Goal: Find specific page/section: Find specific page/section

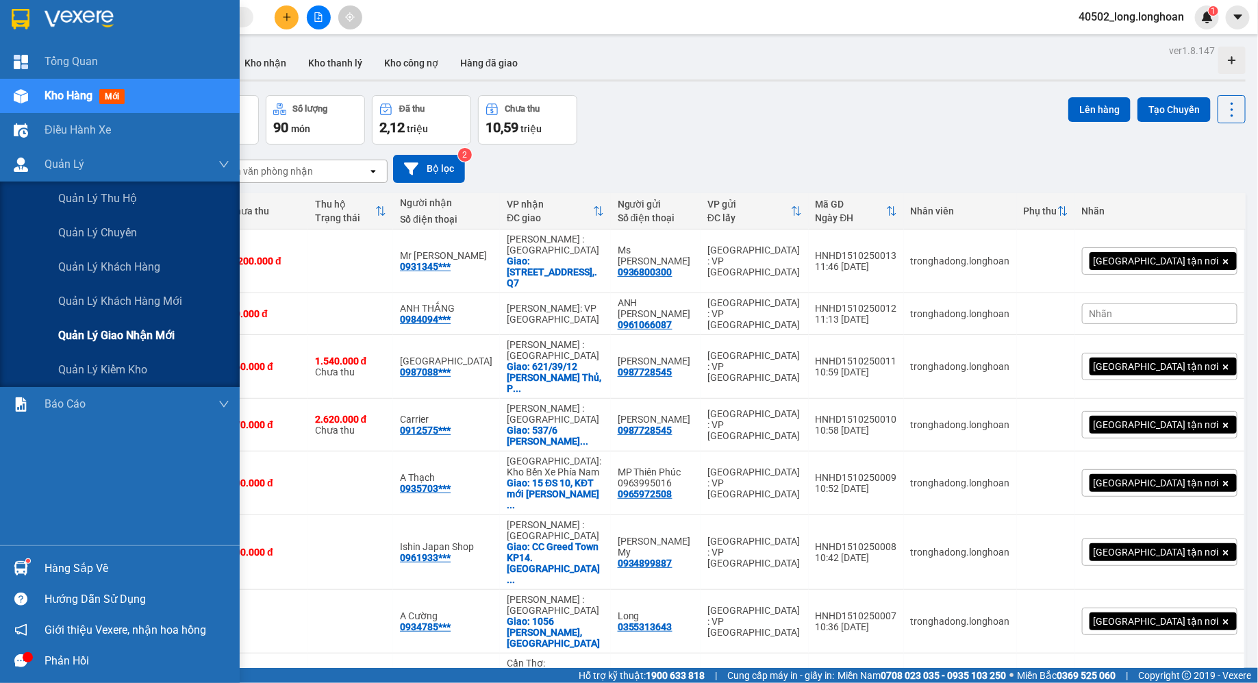
click at [134, 330] on span "Quản lý giao nhận mới" at bounding box center [116, 335] width 116 height 17
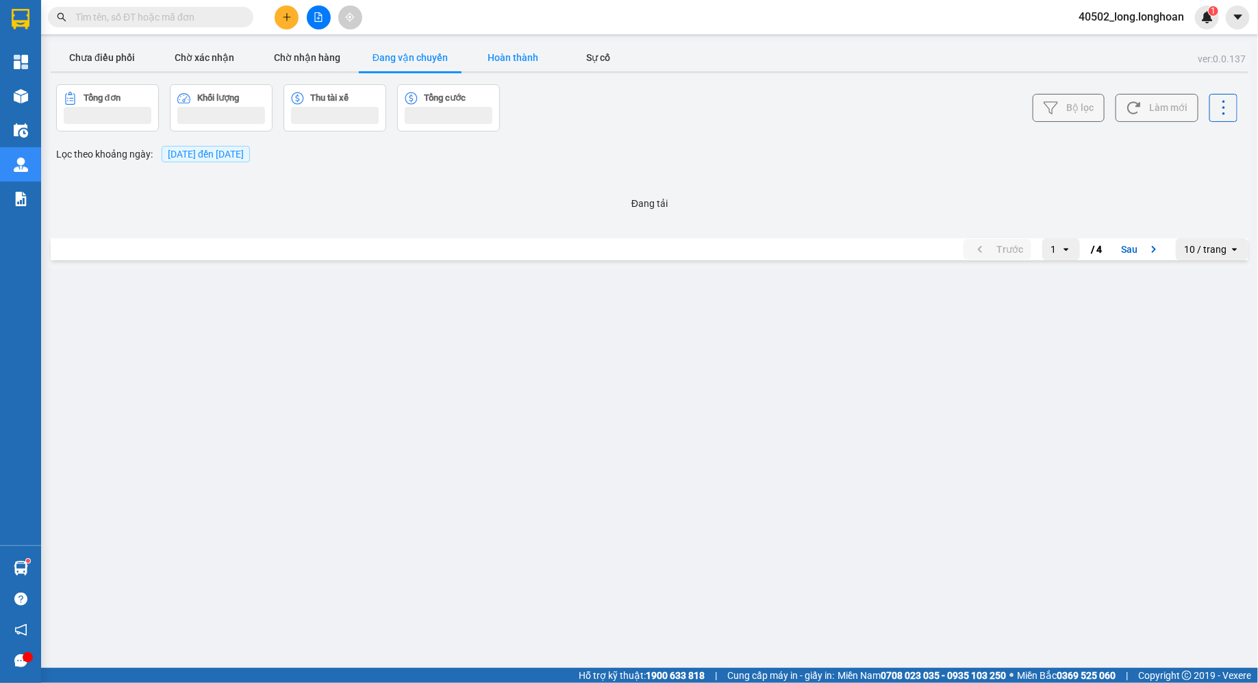
click at [527, 64] on button "Hoàn thành" at bounding box center [513, 57] width 103 height 27
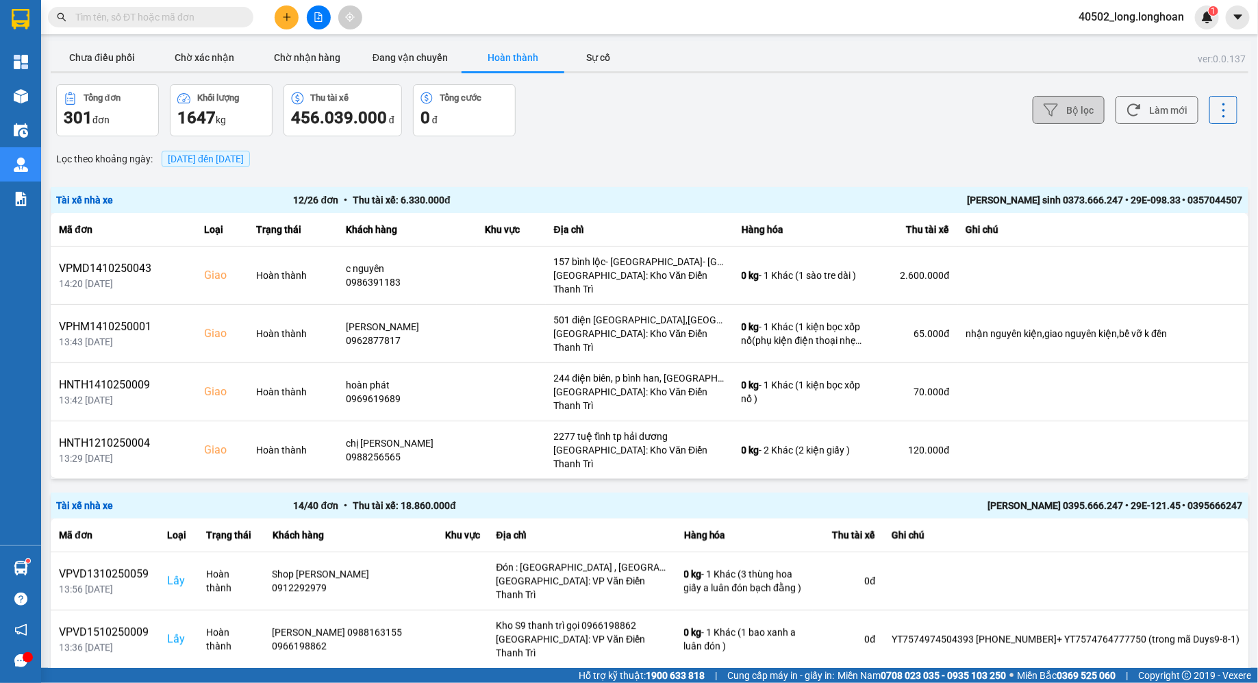
click at [1091, 106] on button "Bộ lọc" at bounding box center [1069, 110] width 72 height 28
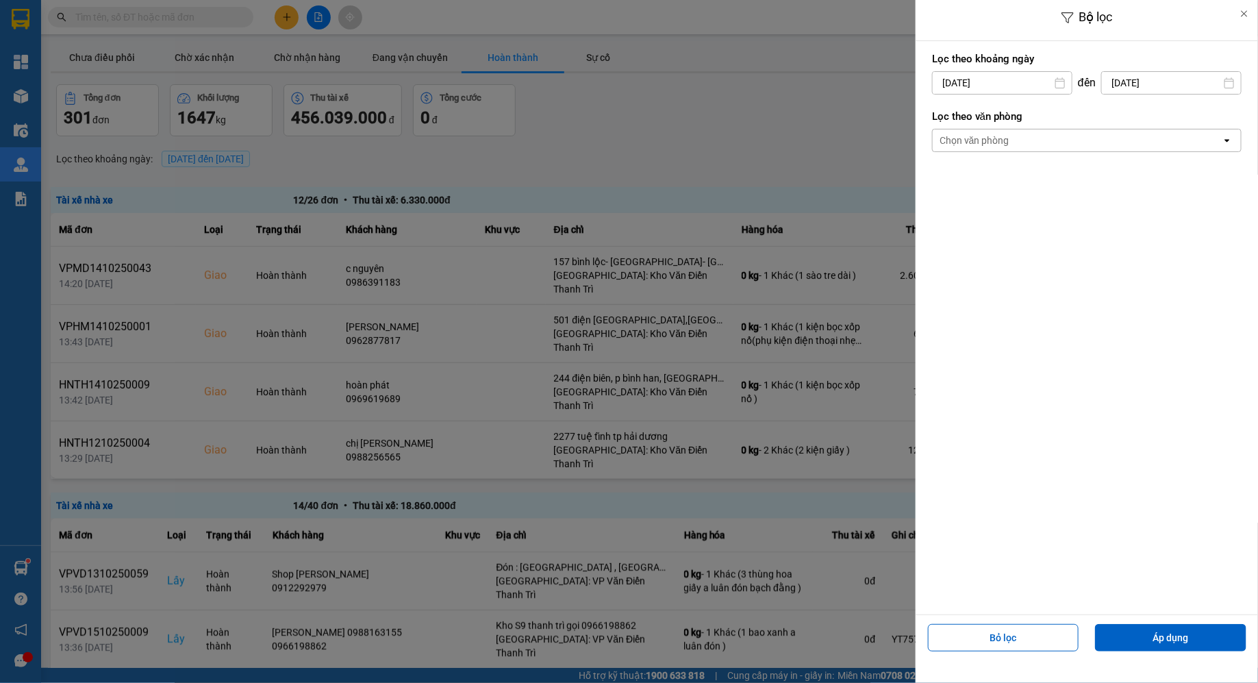
click at [1005, 149] on div "Chọn văn phòng" at bounding box center [1077, 140] width 289 height 22
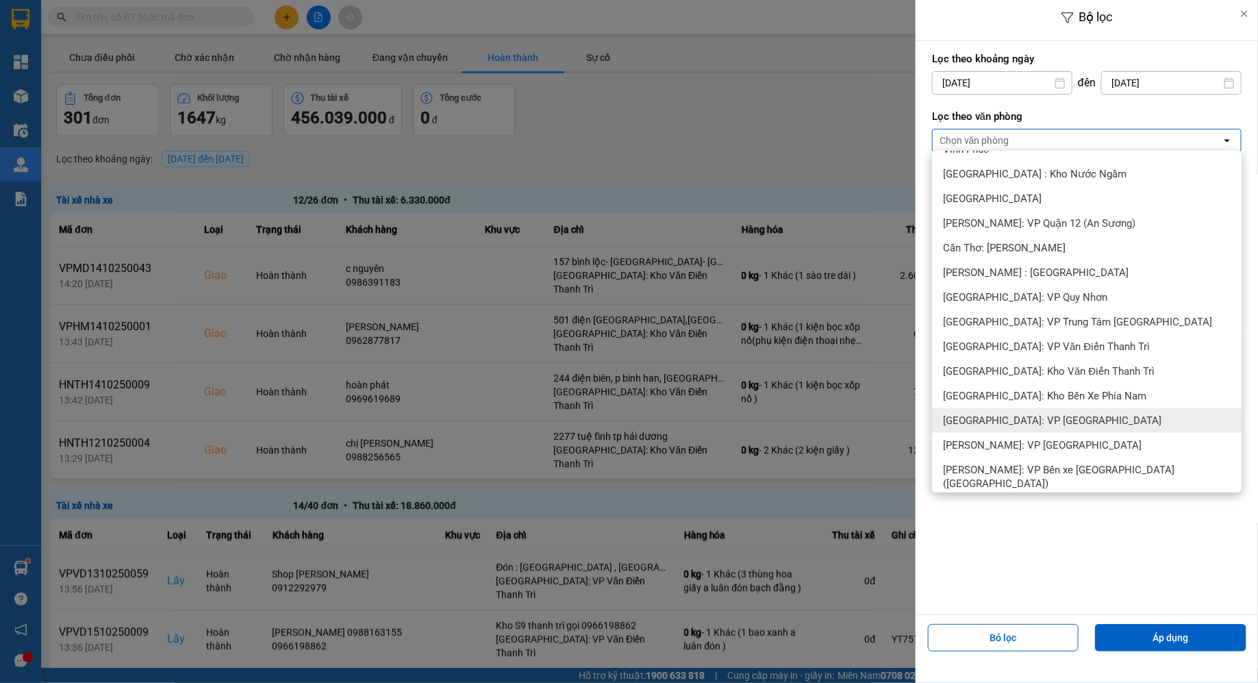
scroll to position [522, 0]
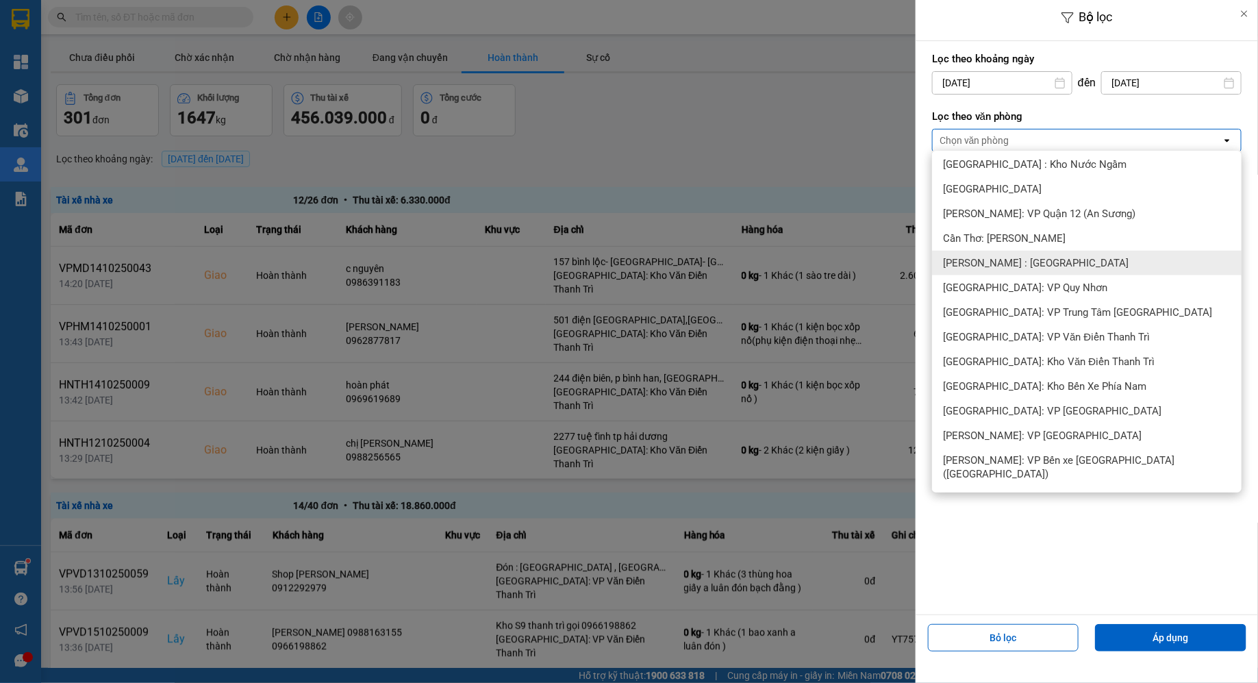
click at [1015, 266] on span "[PERSON_NAME] : [GEOGRAPHIC_DATA]" at bounding box center [1036, 263] width 186 height 14
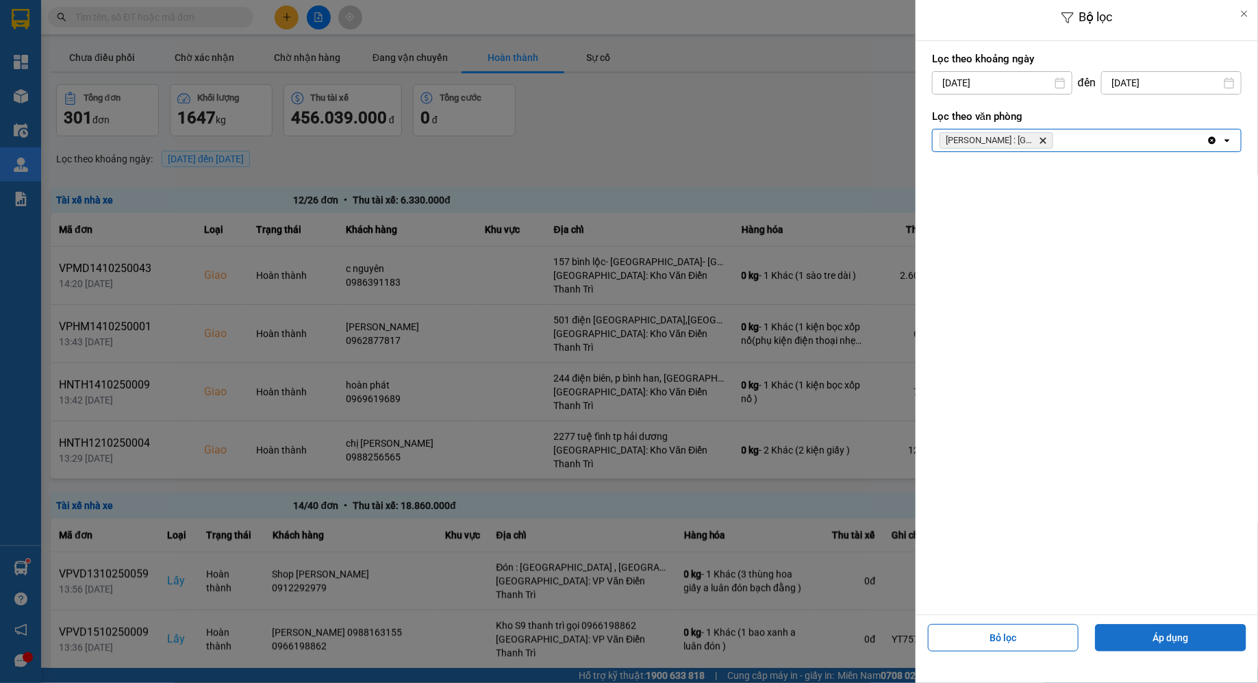
click at [1128, 636] on button "Áp dụng" at bounding box center [1170, 637] width 151 height 27
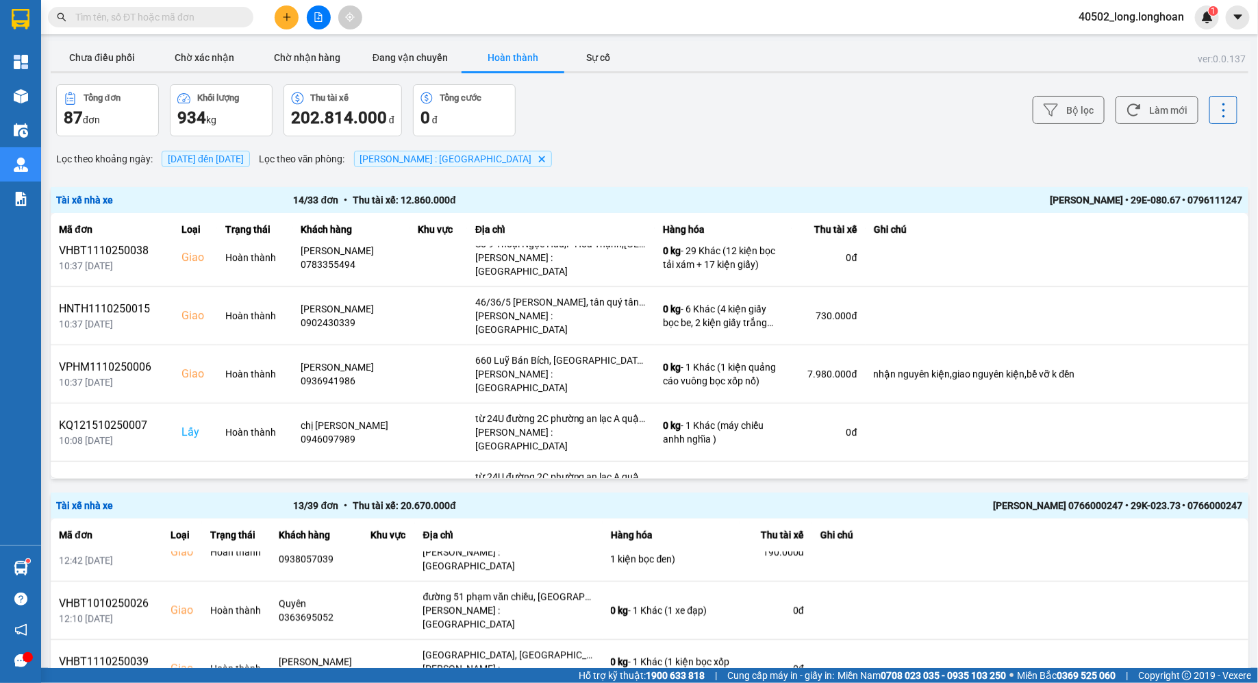
click at [538, 156] on icon "Hồ Chí Minh : Kho Quận 12, close by backspace" at bounding box center [541, 158] width 6 height 6
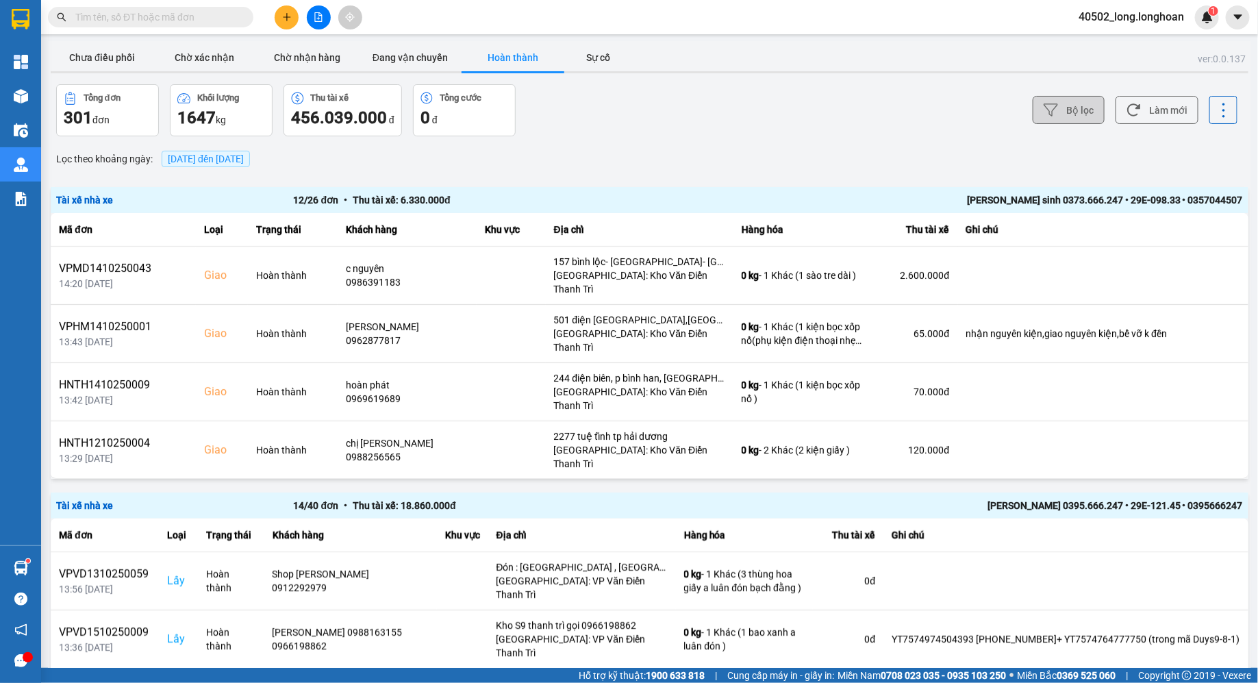
click at [1093, 107] on button "Bộ lọc" at bounding box center [1069, 110] width 72 height 28
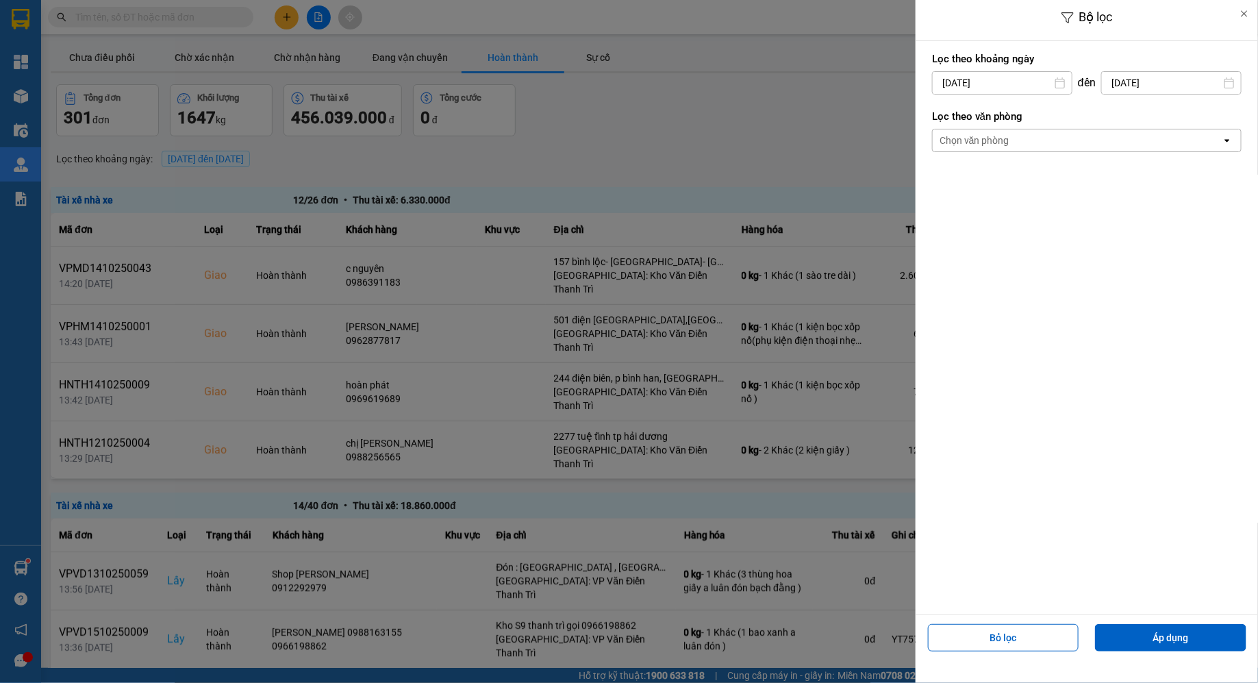
click at [960, 149] on div "Chọn văn phòng" at bounding box center [1077, 140] width 289 height 22
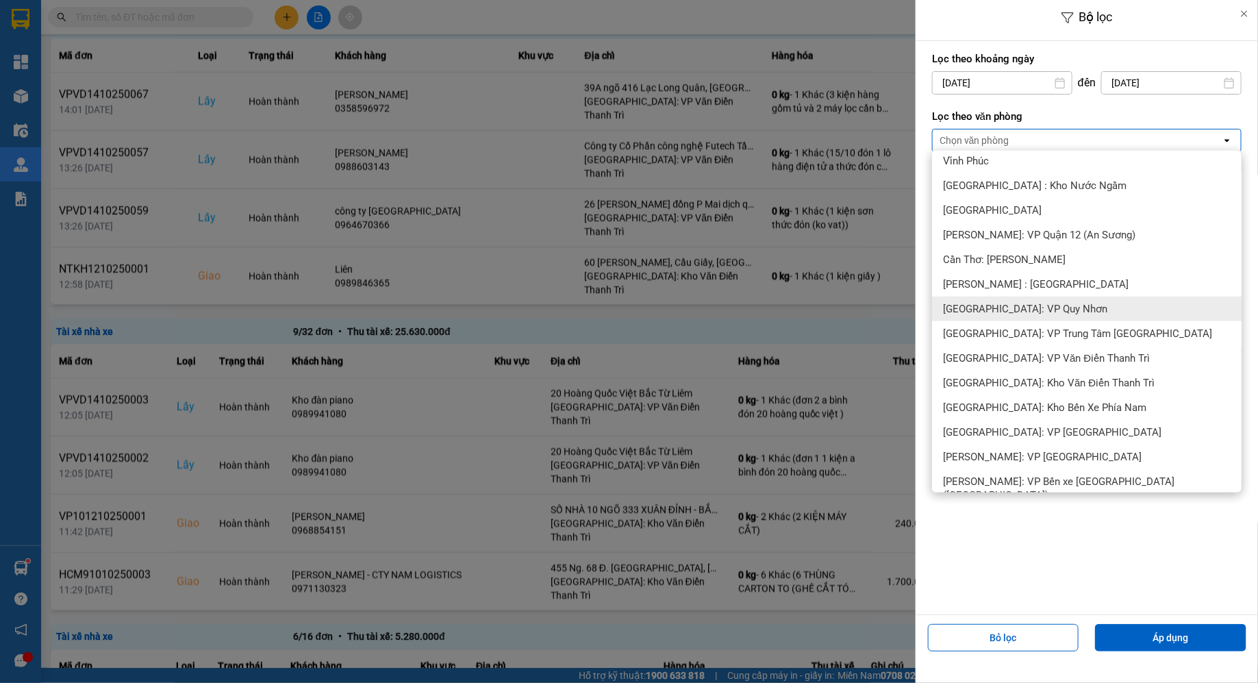
scroll to position [497, 0]
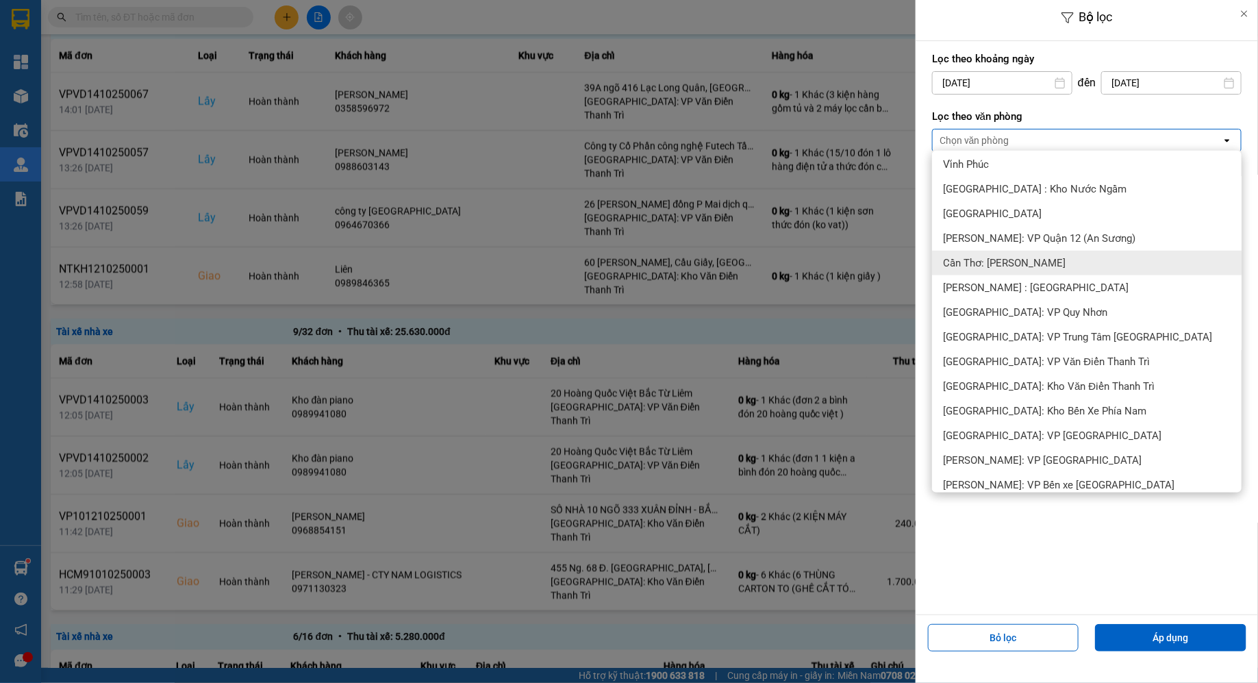
click at [1015, 251] on div "Cần Thơ: [PERSON_NAME]" at bounding box center [1087, 263] width 310 height 25
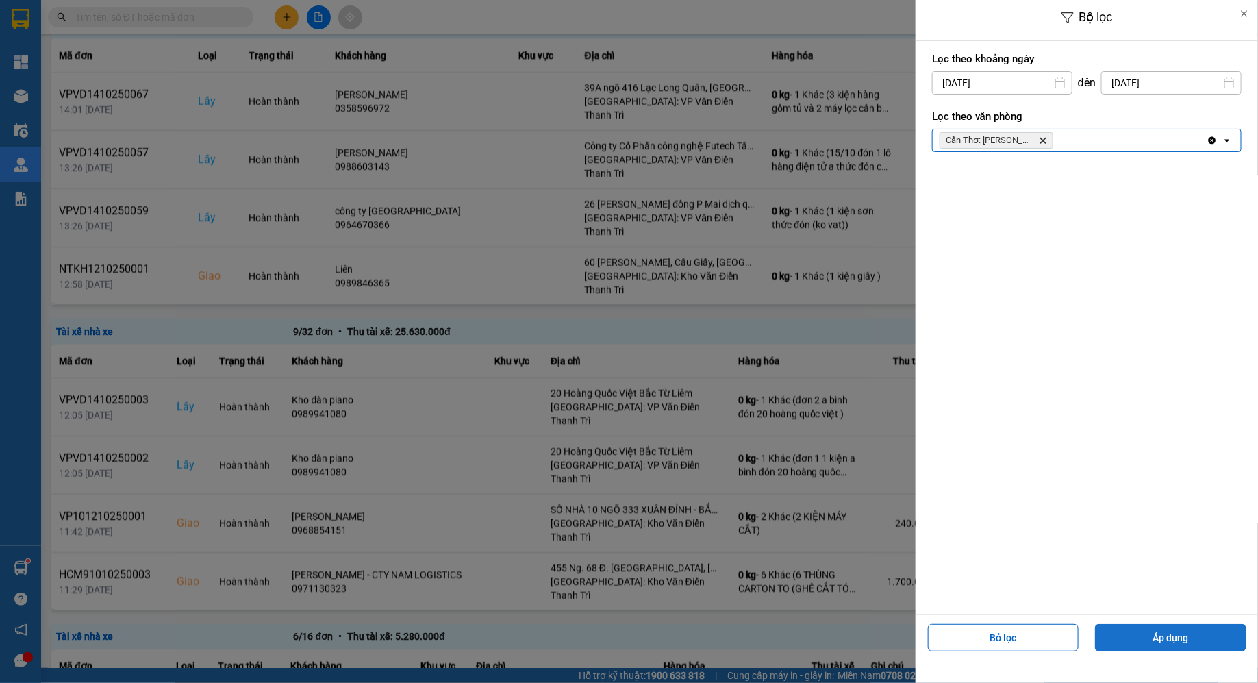
click at [1144, 639] on button "Áp dụng" at bounding box center [1170, 637] width 151 height 27
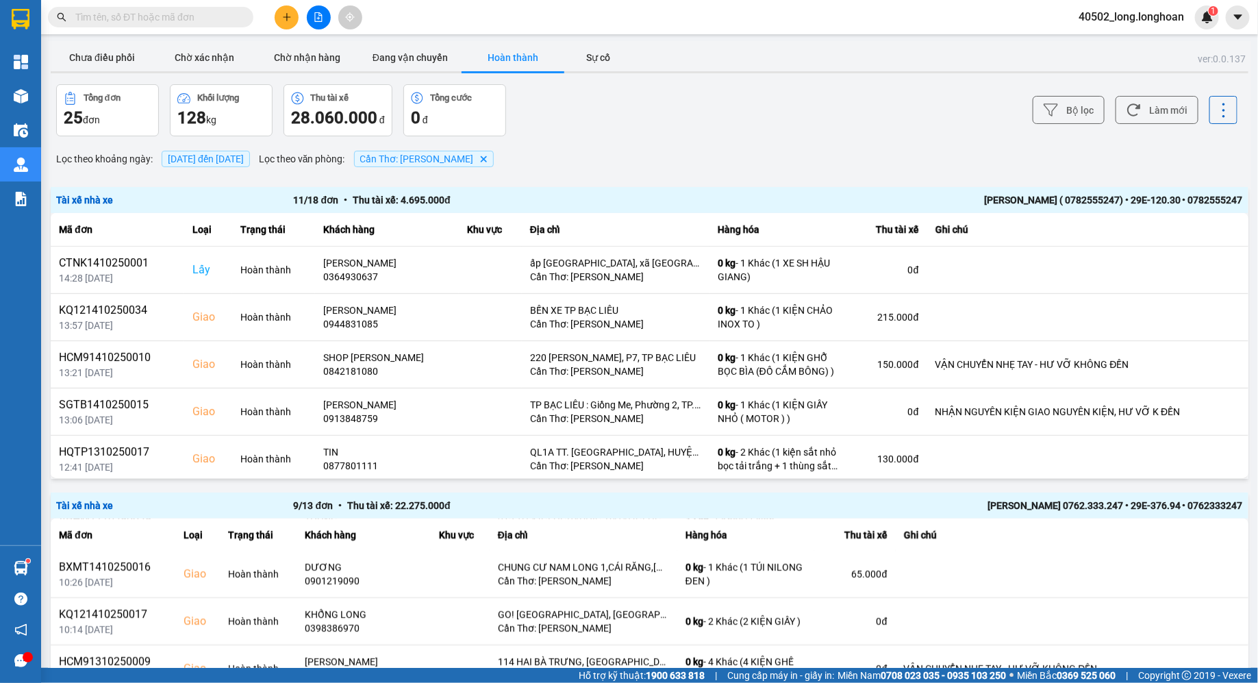
click at [680, 156] on div "Lọc theo khoảng ngày : [DATE] đến [DATE] Lọc theo văn phòng : Cần Thơ: Kho Ninh…" at bounding box center [650, 158] width 1198 height 23
